Goal: Task Accomplishment & Management: Use online tool/utility

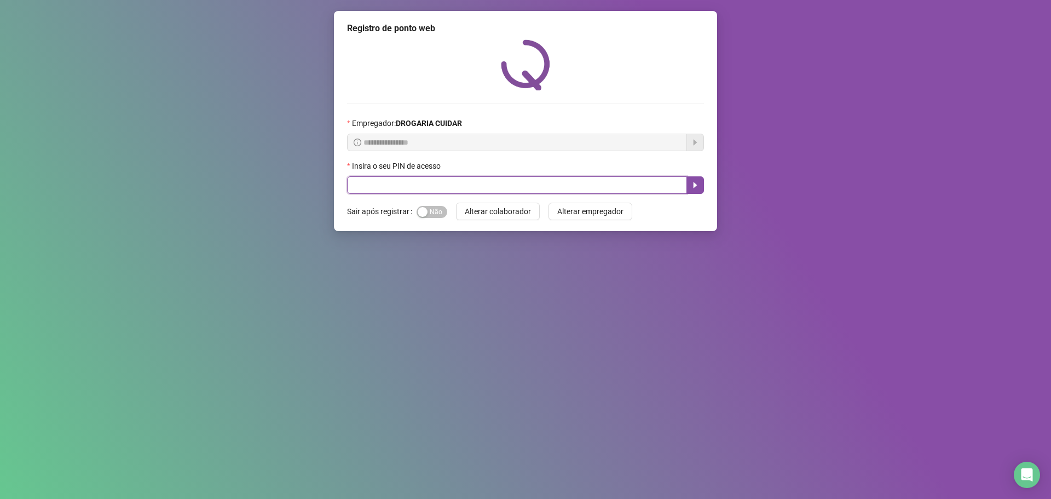
click at [406, 176] on input "text" at bounding box center [517, 185] width 340 height 18
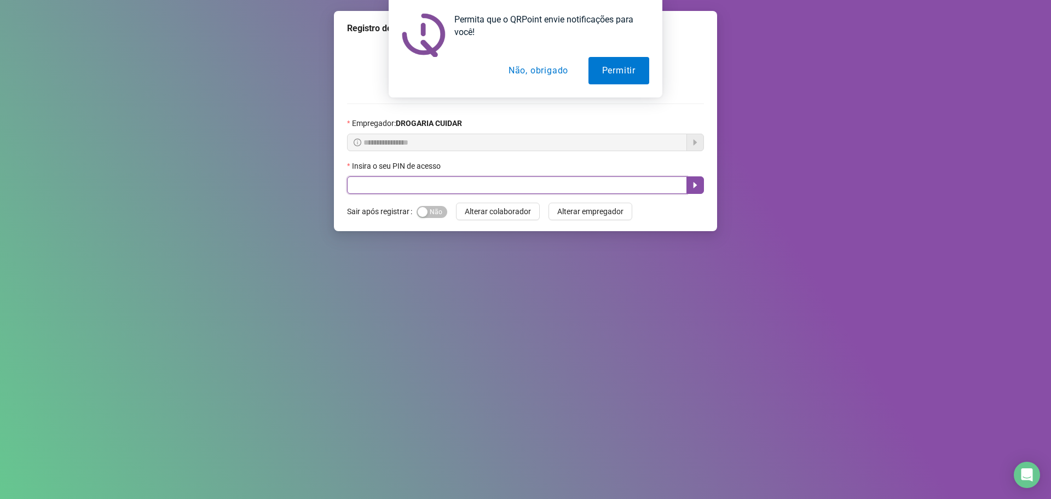
click at [508, 189] on input "text" at bounding box center [517, 185] width 340 height 18
click at [520, 73] on button "Não, obrigado" at bounding box center [538, 70] width 87 height 27
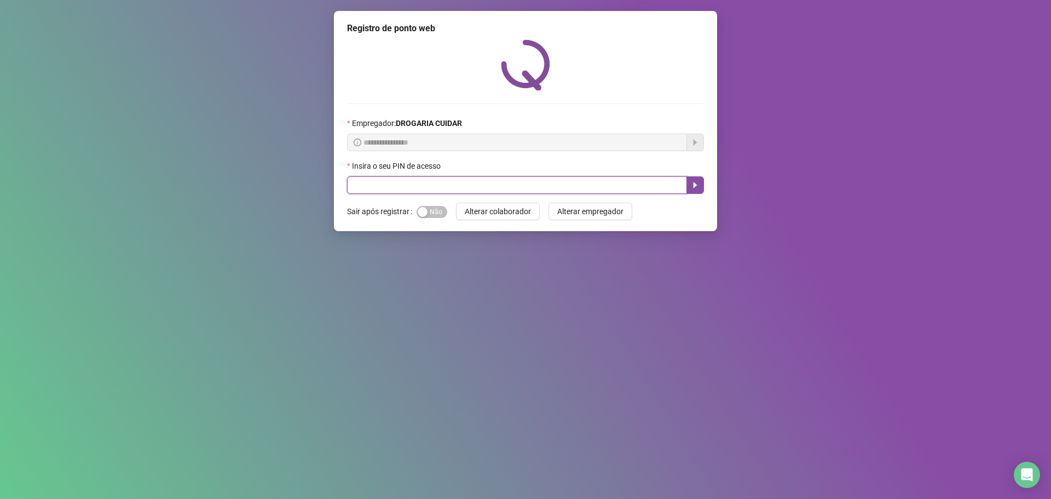
click at [592, 178] on input "text" at bounding box center [517, 185] width 340 height 18
type input "*****"
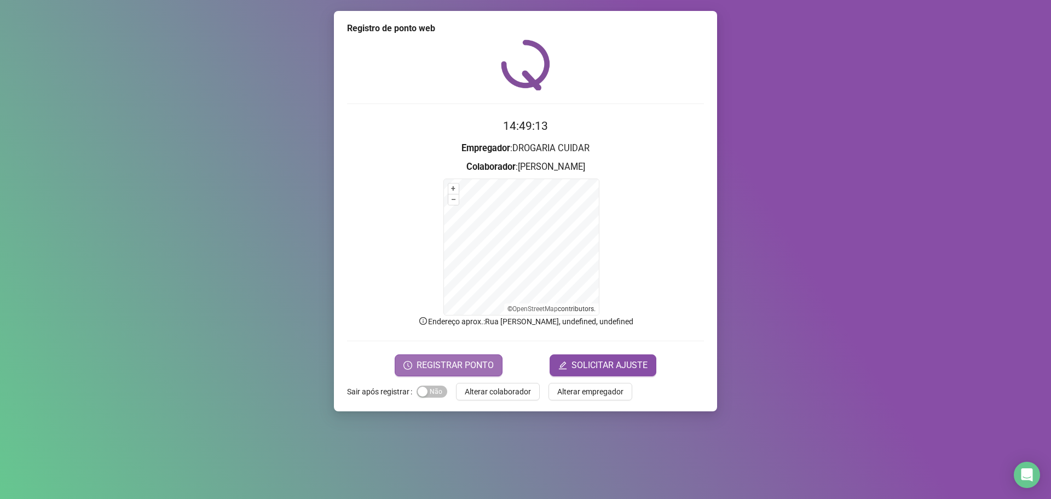
click at [495, 361] on button "REGISTRAR PONTO" at bounding box center [449, 365] width 108 height 22
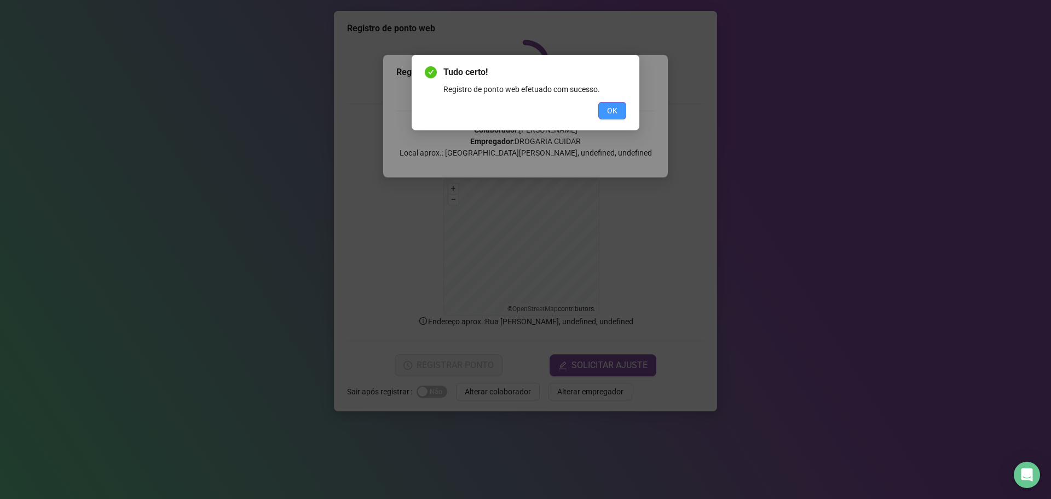
click at [619, 106] on button "OK" at bounding box center [612, 111] width 28 height 18
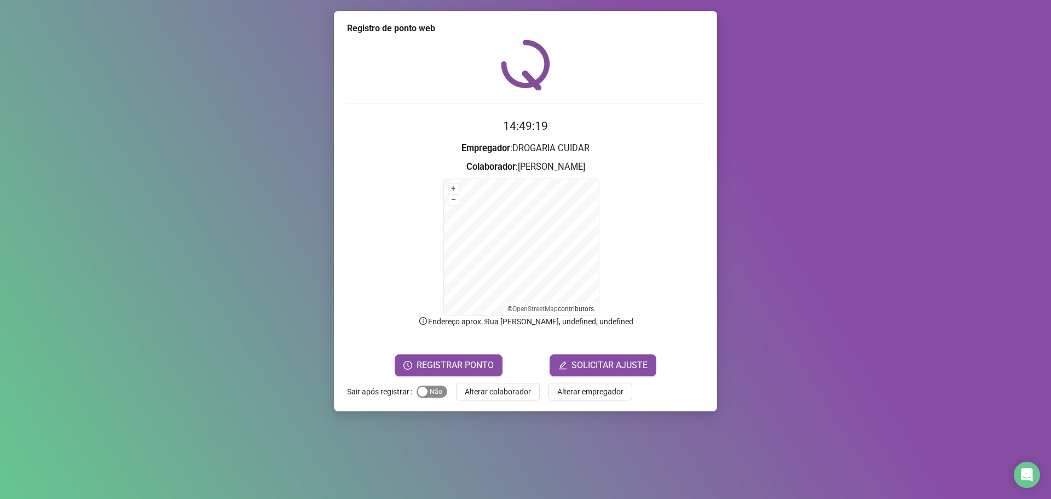
click at [436, 397] on span "Sim Não" at bounding box center [432, 391] width 31 height 12
click at [517, 391] on span "Alterar colaborador" at bounding box center [498, 391] width 66 height 12
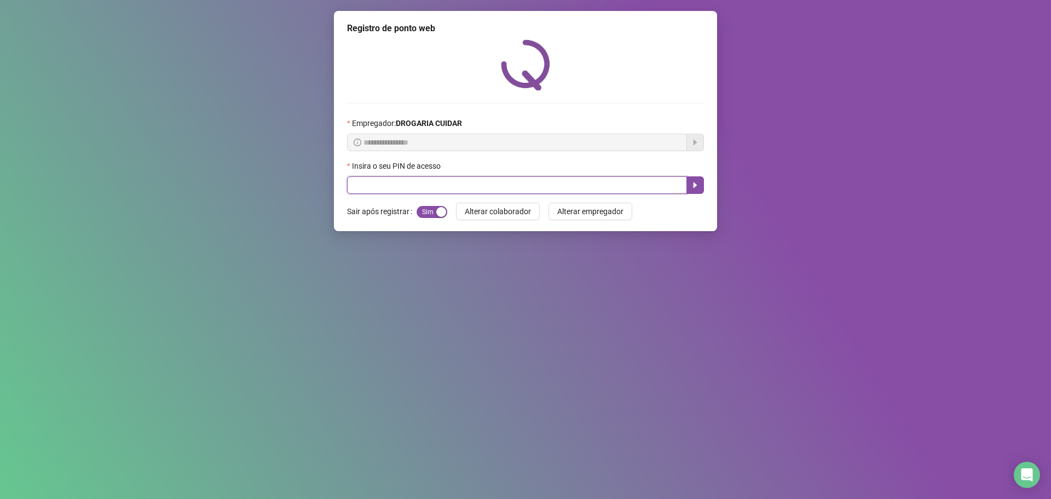
click at [518, 181] on input "text" at bounding box center [517, 185] width 340 height 18
type input "*****"
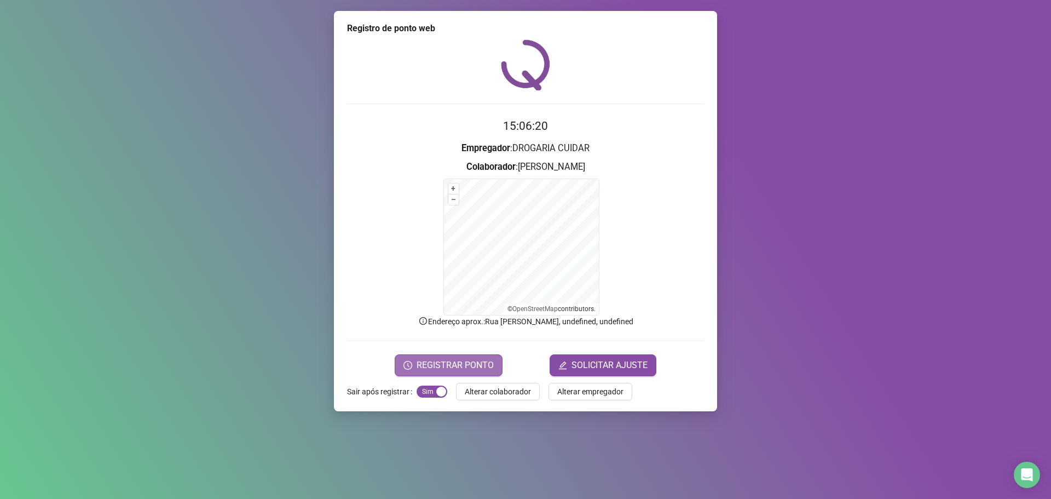
click at [450, 367] on span "REGISTRAR PONTO" at bounding box center [455, 365] width 77 height 13
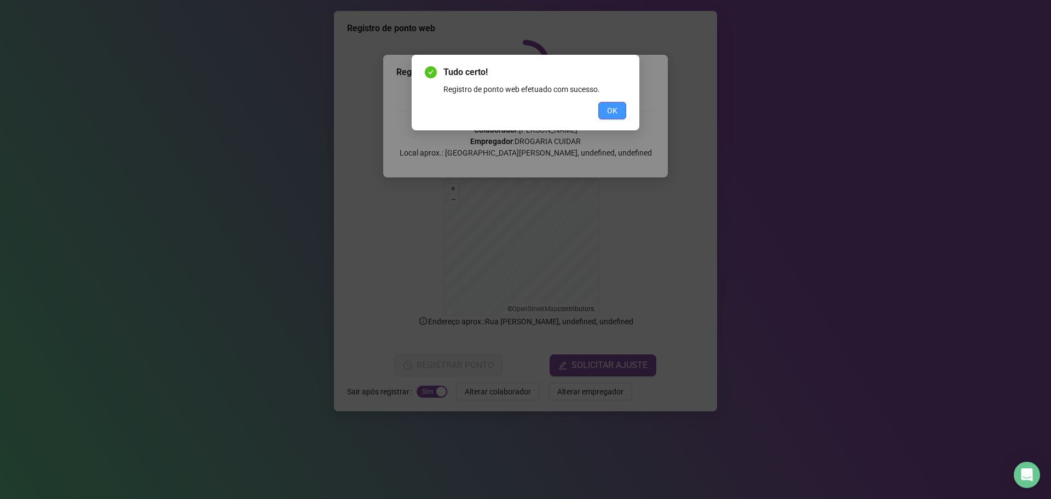
click at [625, 116] on button "OK" at bounding box center [612, 111] width 28 height 18
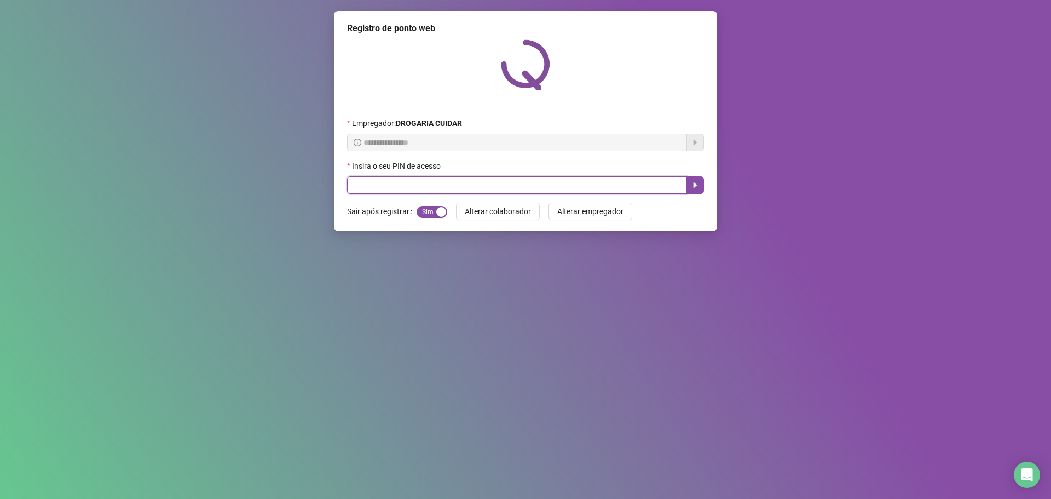
click at [649, 182] on input "text" at bounding box center [517, 185] width 340 height 18
click at [488, 184] on input "text" at bounding box center [517, 185] width 340 height 18
type input "*****"
click at [693, 187] on icon "caret-right" at bounding box center [695, 185] width 9 height 9
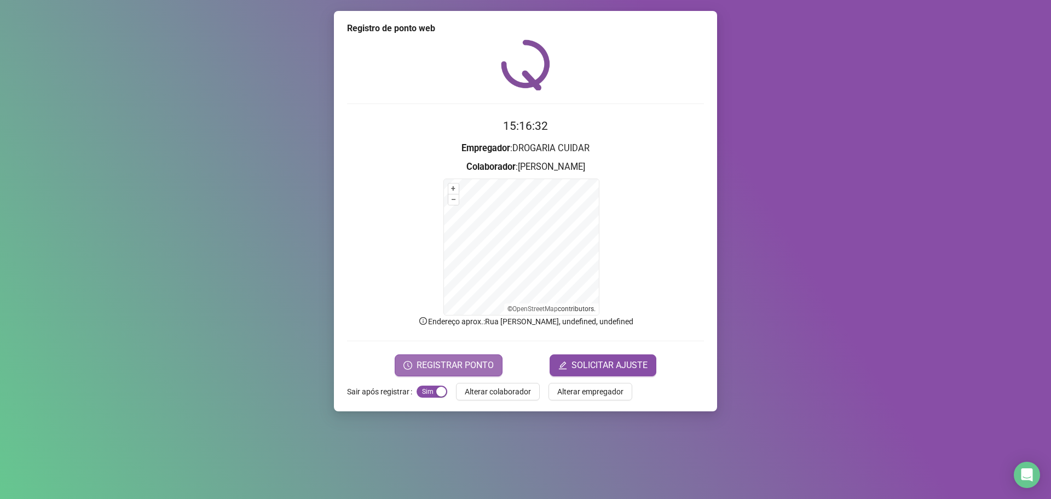
click at [434, 372] on button "REGISTRAR PONTO" at bounding box center [449, 365] width 108 height 22
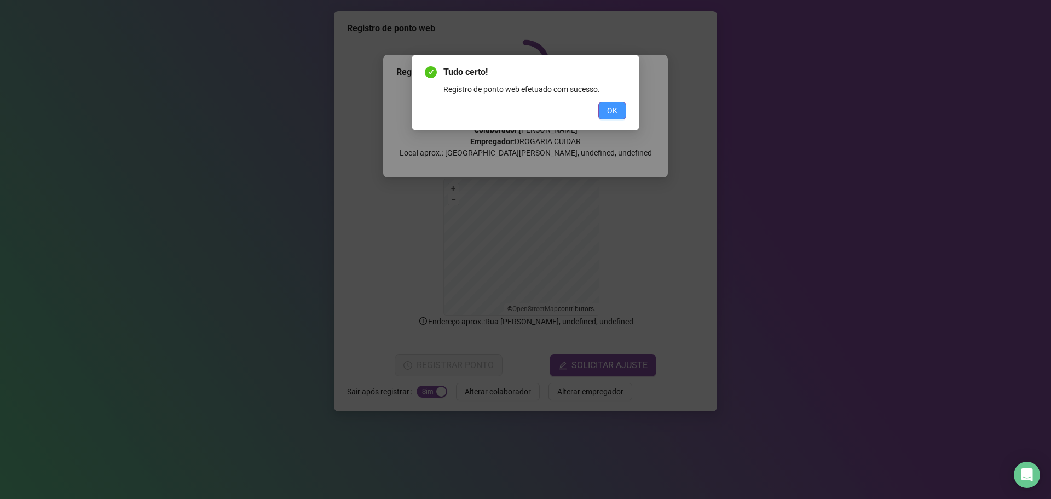
click at [611, 108] on span "OK" at bounding box center [612, 111] width 10 height 12
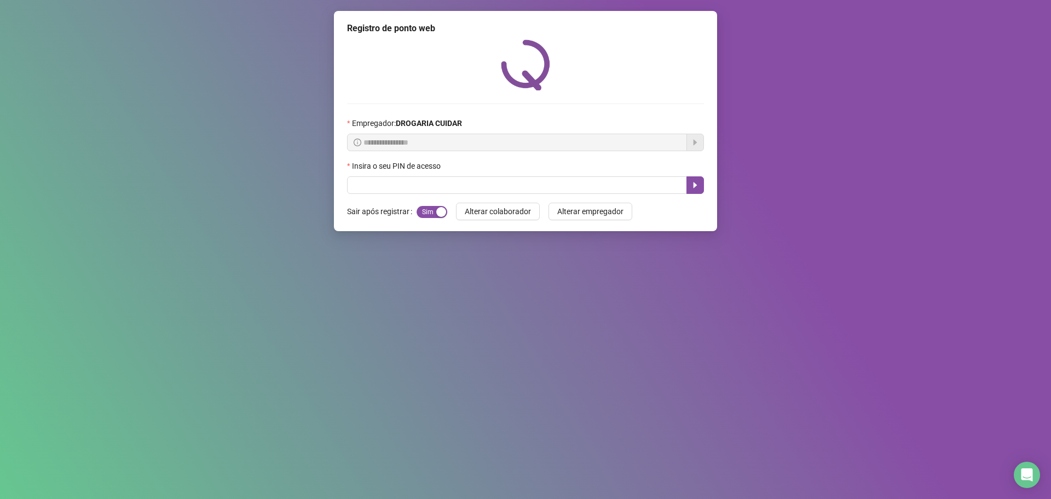
click at [597, 175] on div "Insira o seu PIN de acesso" at bounding box center [525, 168] width 357 height 16
click at [625, 188] on input "text" at bounding box center [517, 185] width 340 height 18
click at [522, 189] on input "text" at bounding box center [517, 185] width 340 height 18
type input "*****"
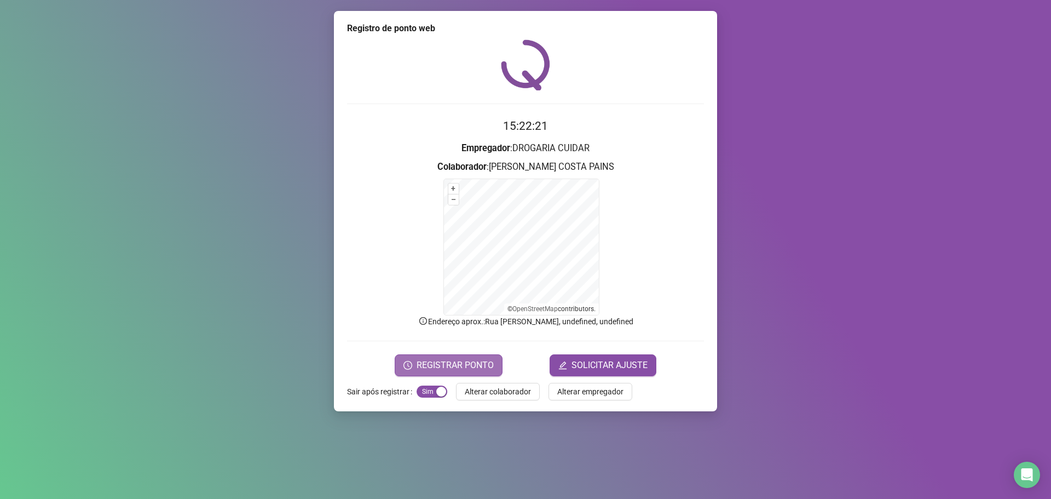
click at [410, 370] on button "REGISTRAR PONTO" at bounding box center [449, 365] width 108 height 22
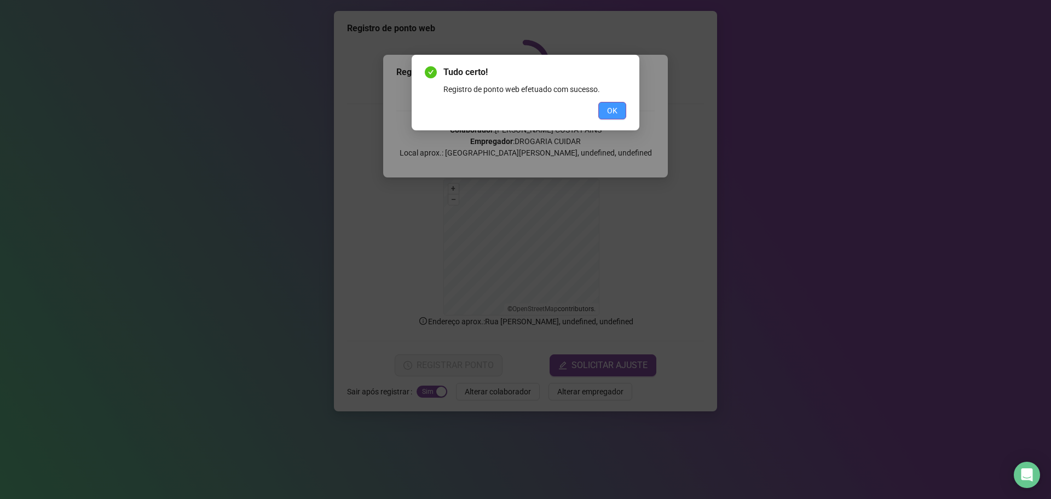
click at [618, 117] on button "OK" at bounding box center [612, 111] width 28 height 18
